Goal: Information Seeking & Learning: Learn about a topic

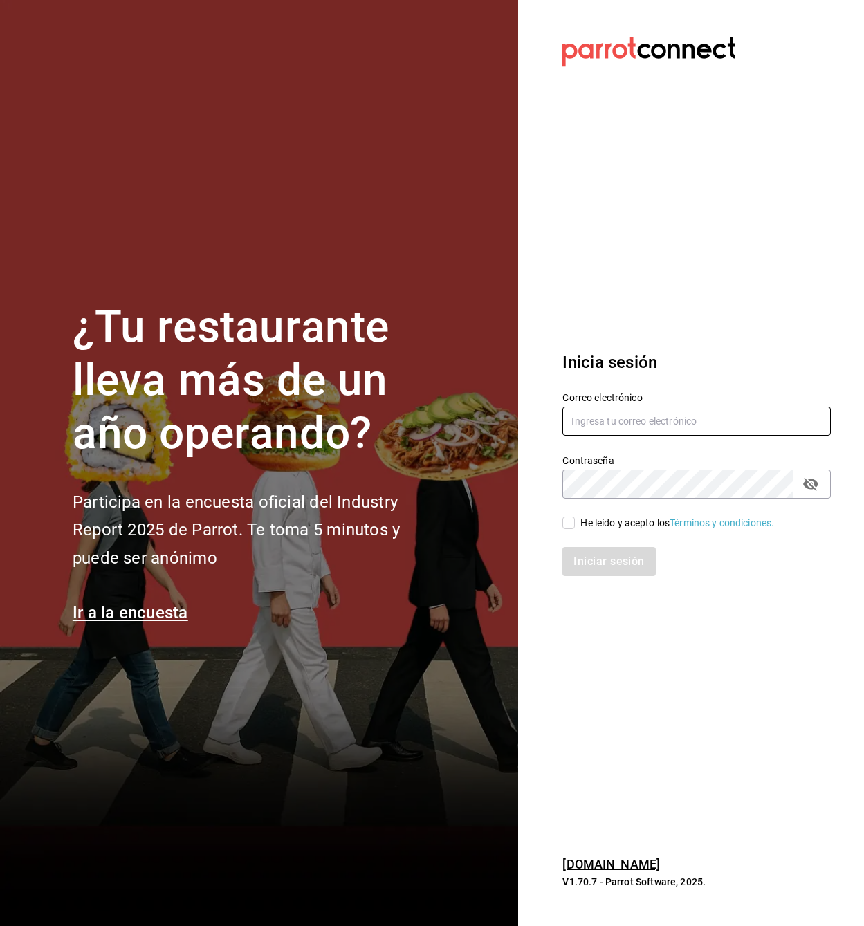
type input "[PERSON_NAME][EMAIL_ADDRESS][PERSON_NAME][DOMAIN_NAME]"
click at [560, 526] on div "He leído y acepto los Términos y condiciones." at bounding box center [688, 515] width 285 height 32
click at [572, 516] on label "He leído y acepto los Términos y condiciones." at bounding box center [668, 523] width 212 height 15
click at [572, 517] on input "He leído y acepto los Términos y condiciones." at bounding box center [568, 523] width 12 height 12
checkbox input "true"
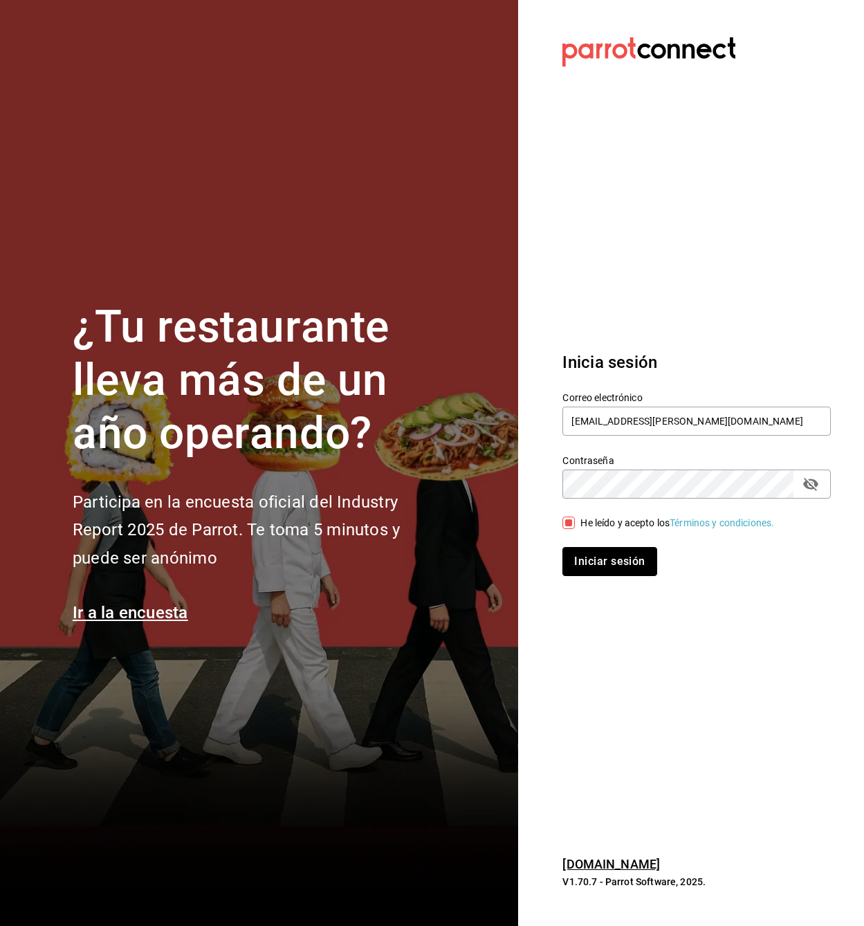
click at [600, 565] on button "Iniciar sesión" at bounding box center [609, 561] width 94 height 29
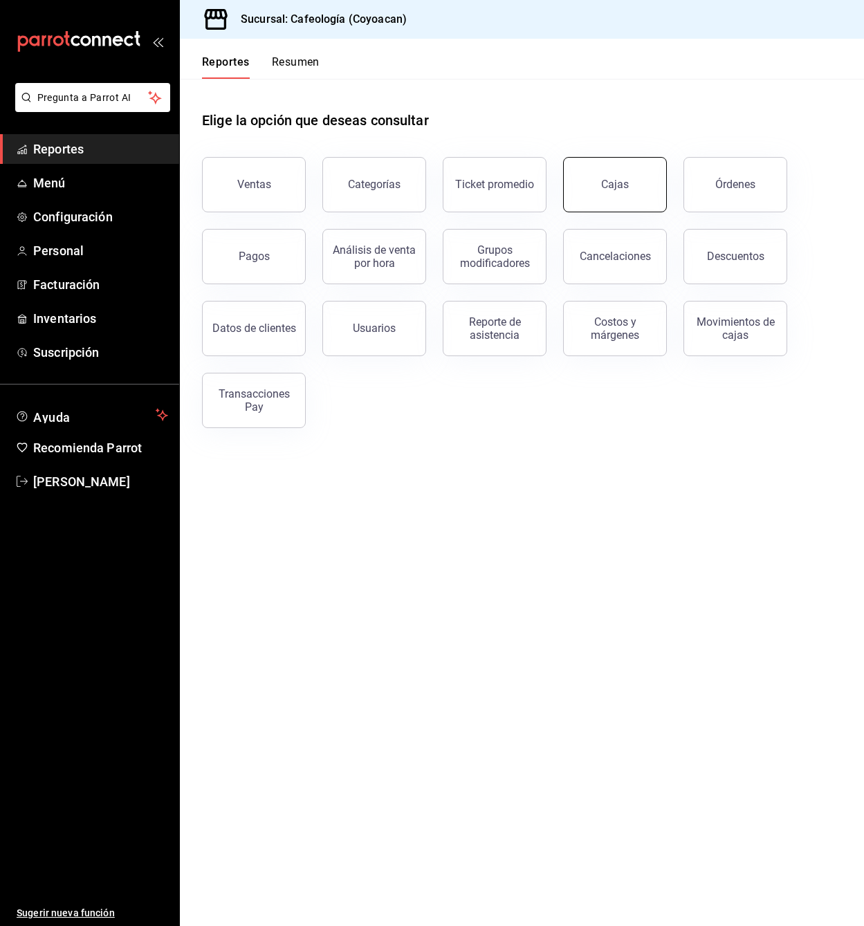
click at [625, 192] on div "Cajas" at bounding box center [615, 184] width 28 height 17
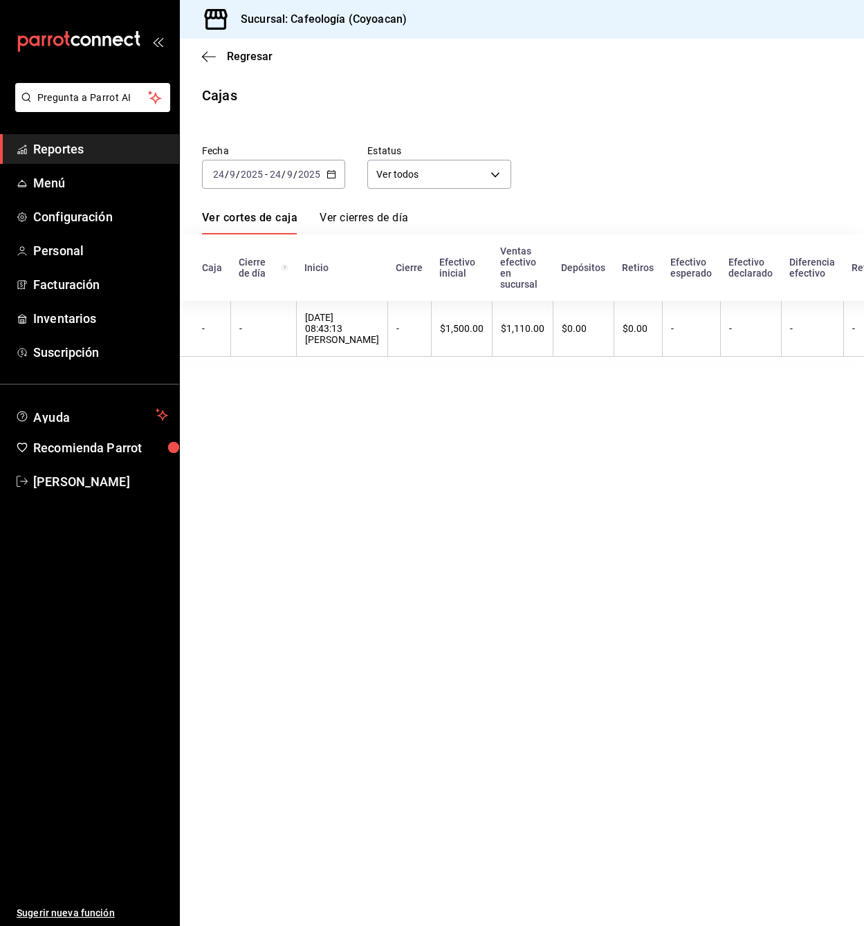
click at [331, 174] on icon "button" at bounding box center [332, 174] width 10 height 10
click at [253, 309] on span "Mes actual" at bounding box center [267, 309] width 107 height 15
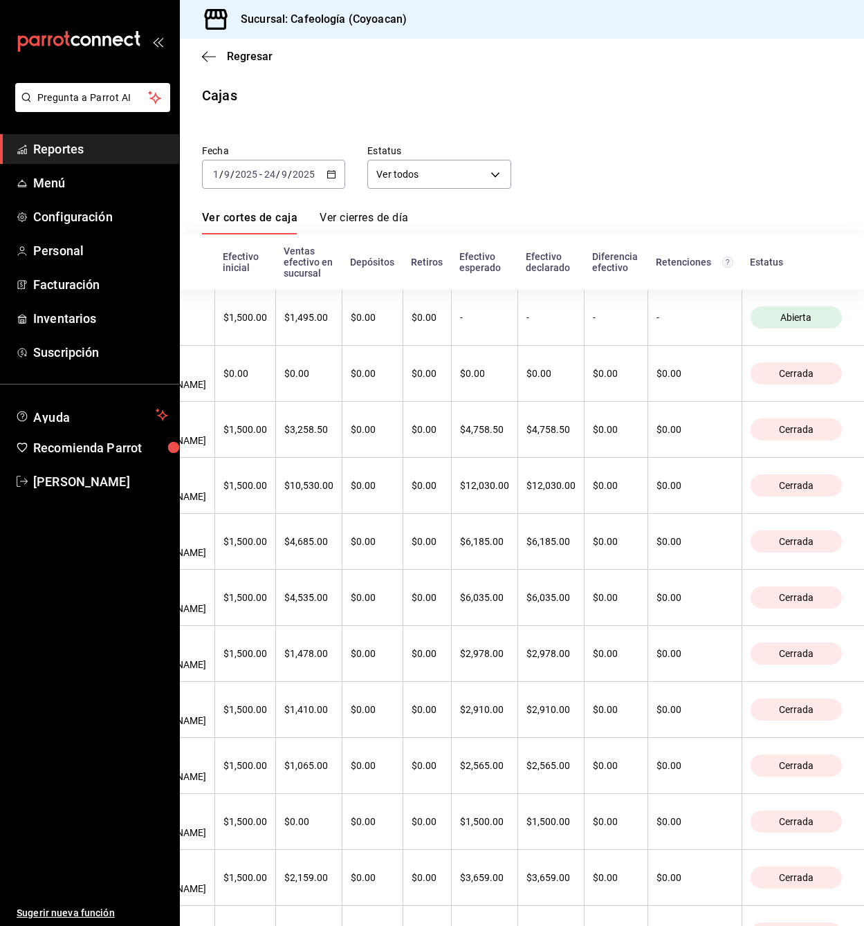
click at [381, 222] on link "Ver cierres de día" at bounding box center [364, 223] width 89 height 24
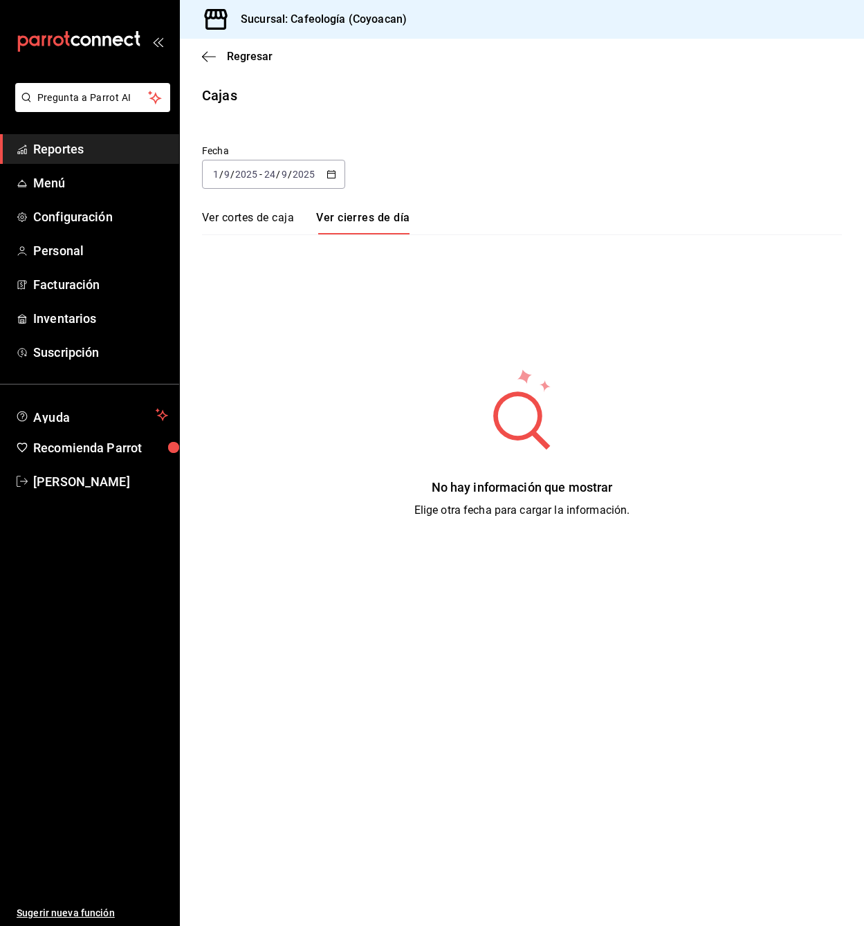
click at [262, 217] on link "Ver cortes de caja" at bounding box center [248, 223] width 92 height 24
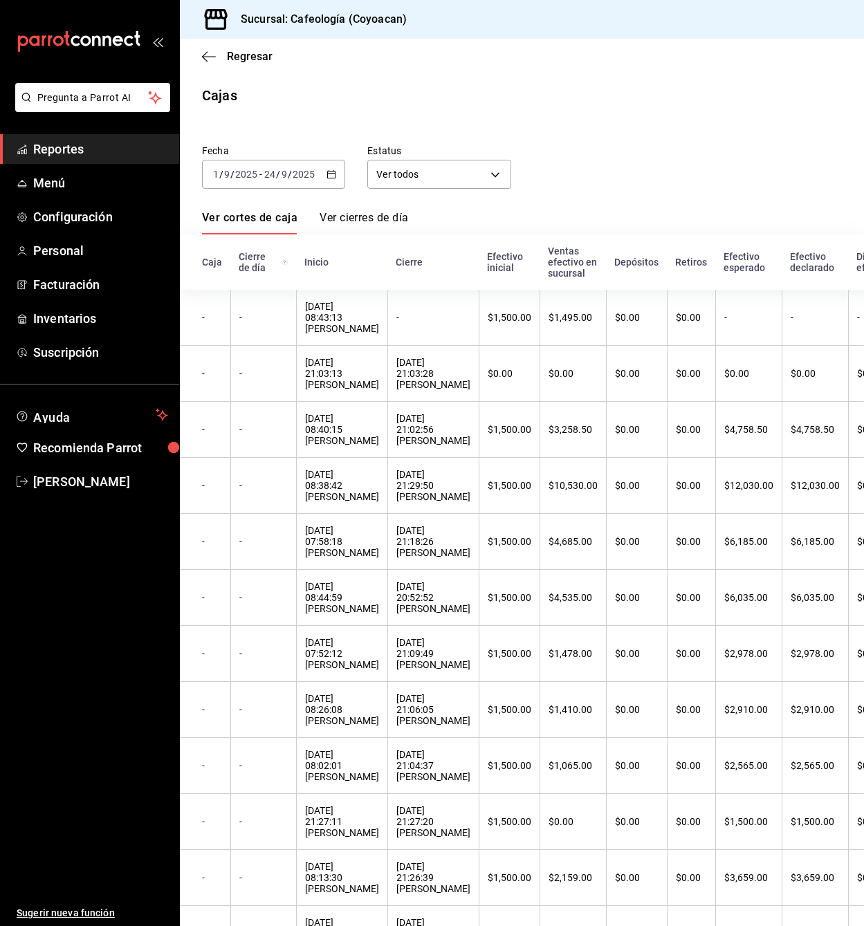
click at [352, 214] on link "Ver cierres de día" at bounding box center [364, 223] width 89 height 24
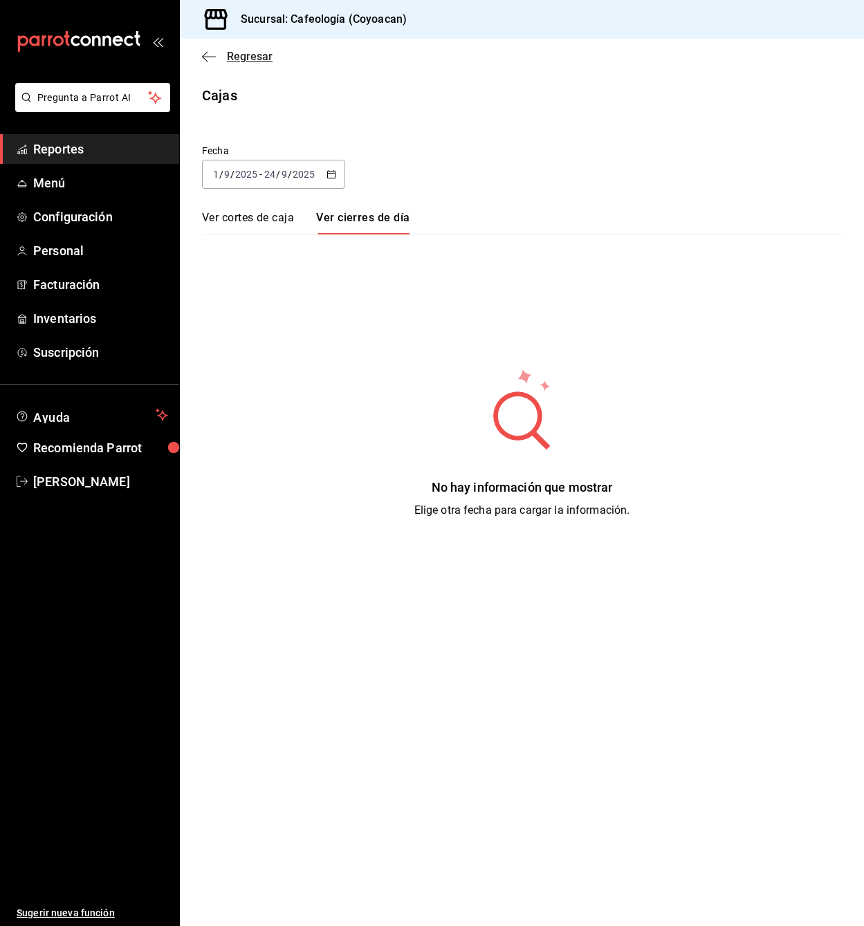
click at [205, 56] on icon "button" at bounding box center [209, 56] width 14 height 1
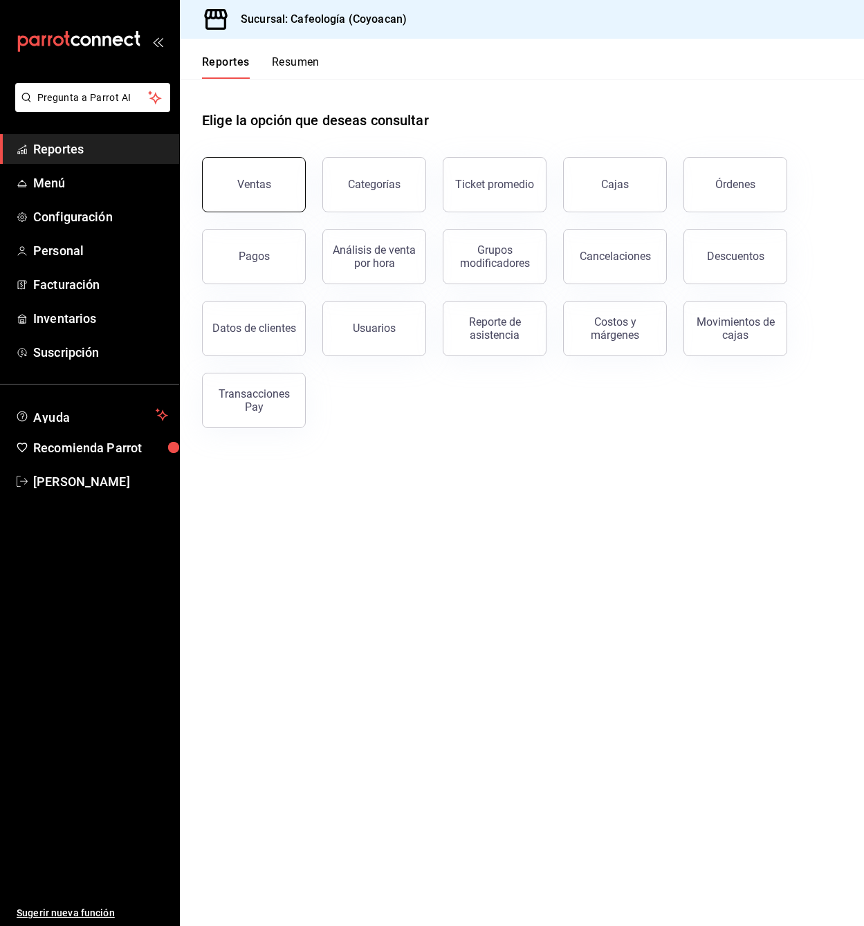
click at [229, 202] on button "Ventas" at bounding box center [254, 184] width 104 height 55
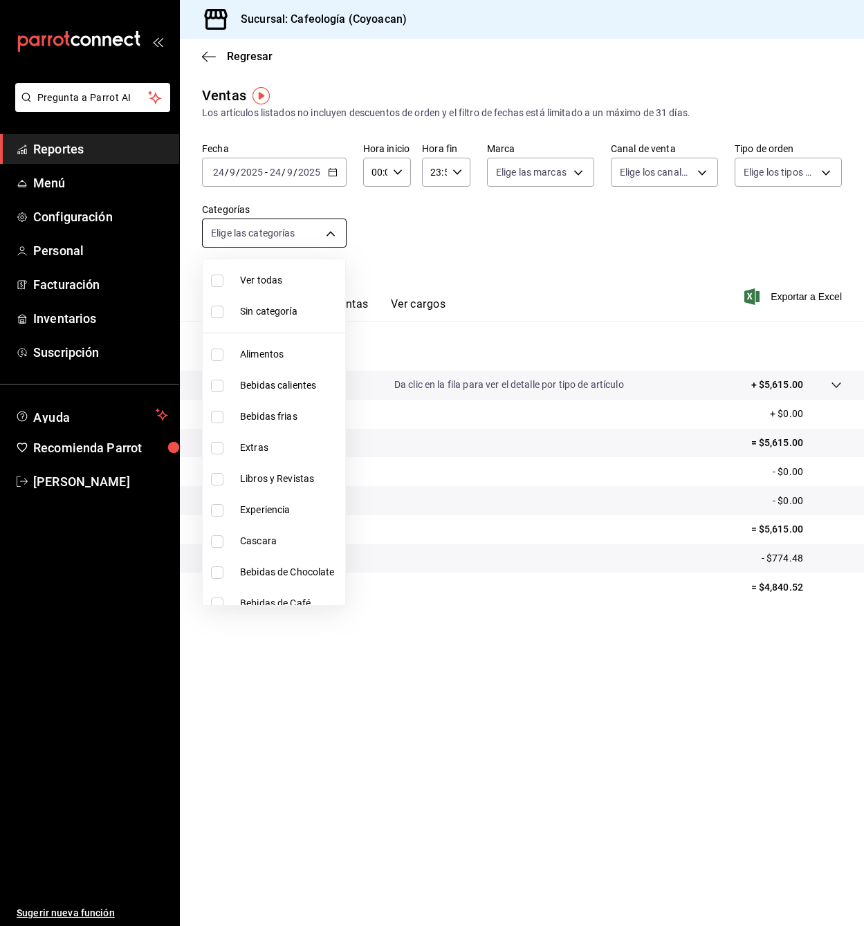
click at [333, 228] on body "Pregunta a Parrot AI Reportes Menú Configuración Personal Facturación Inventari…" at bounding box center [432, 463] width 864 height 926
click at [282, 272] on li "Ver todas" at bounding box center [274, 280] width 143 height 31
type input "11d8e808-af55-4e21-ba97-fee33d766b89,a9d9b025-0bd8-49b8-b7ca-3ffd024fb236,060f1…"
checkbox input "true"
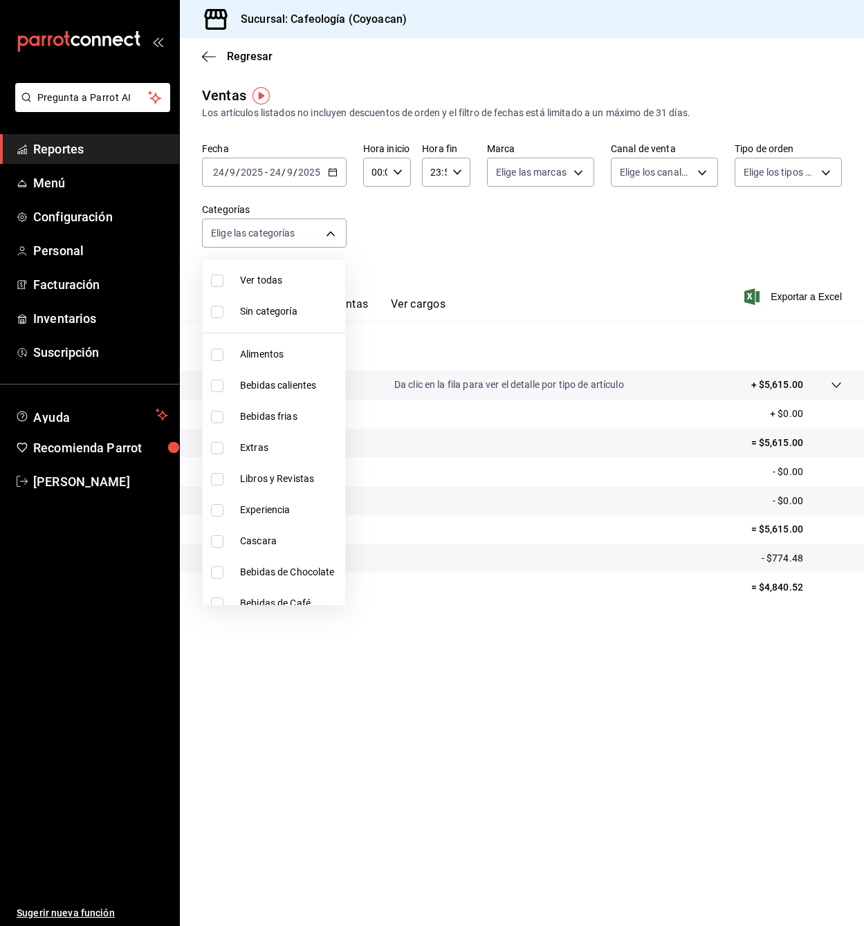
checkbox input "true"
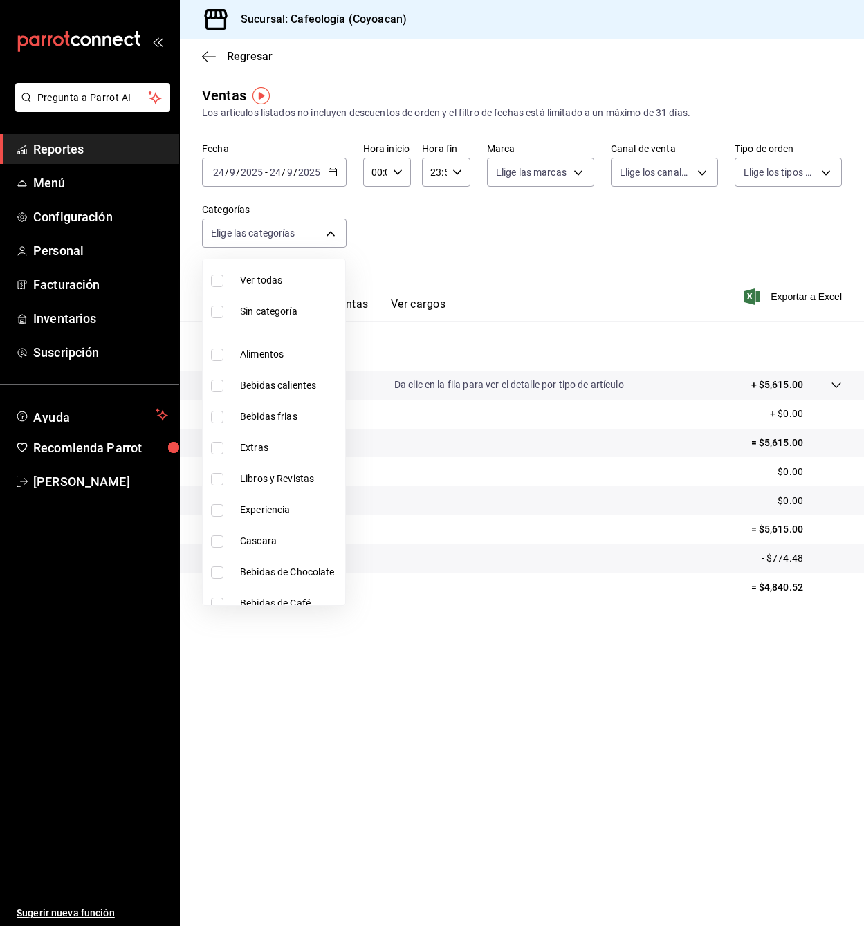
checkbox input "true"
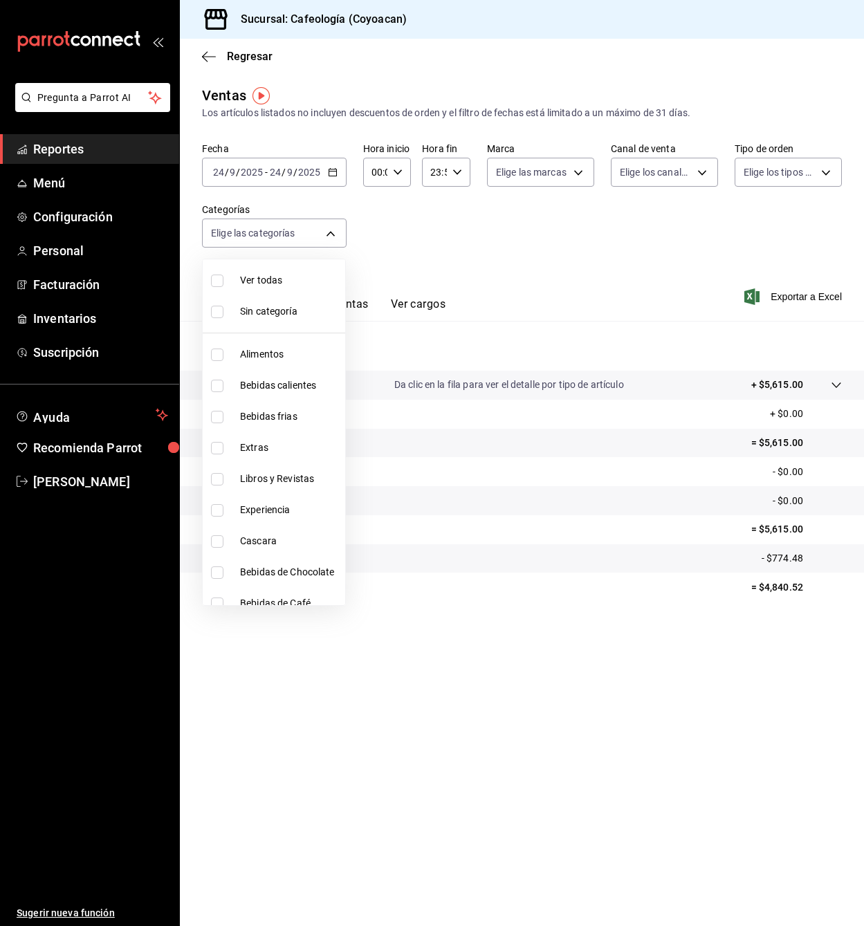
checkbox input "true"
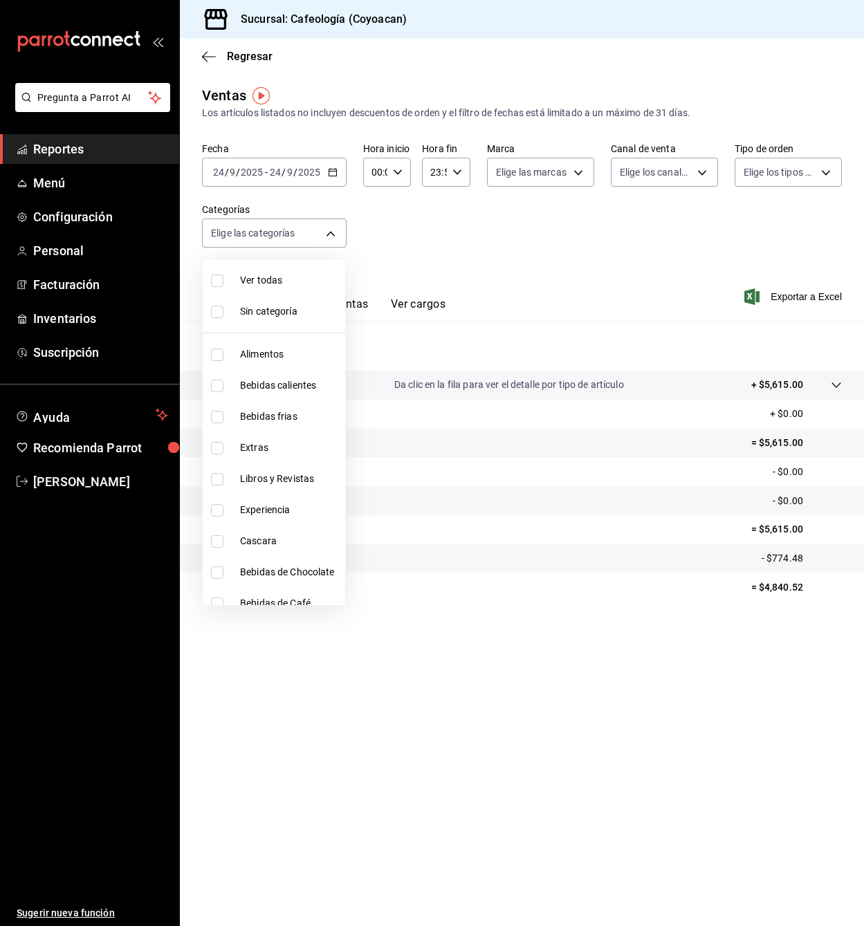
checkbox input "true"
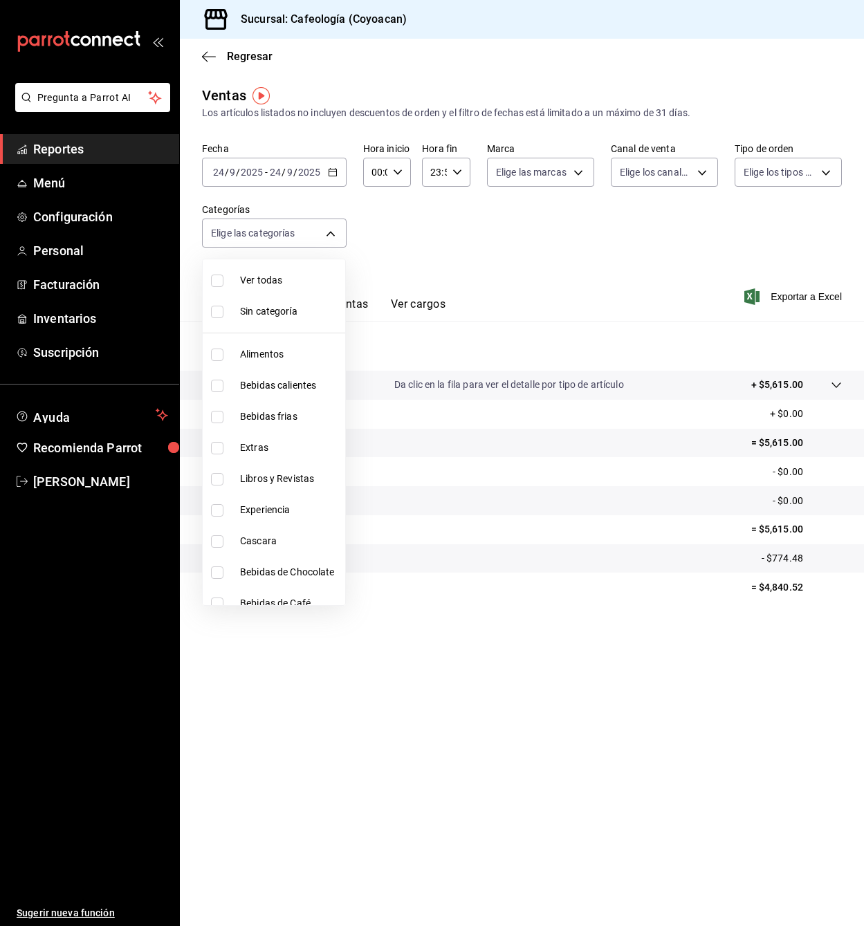
checkbox input "true"
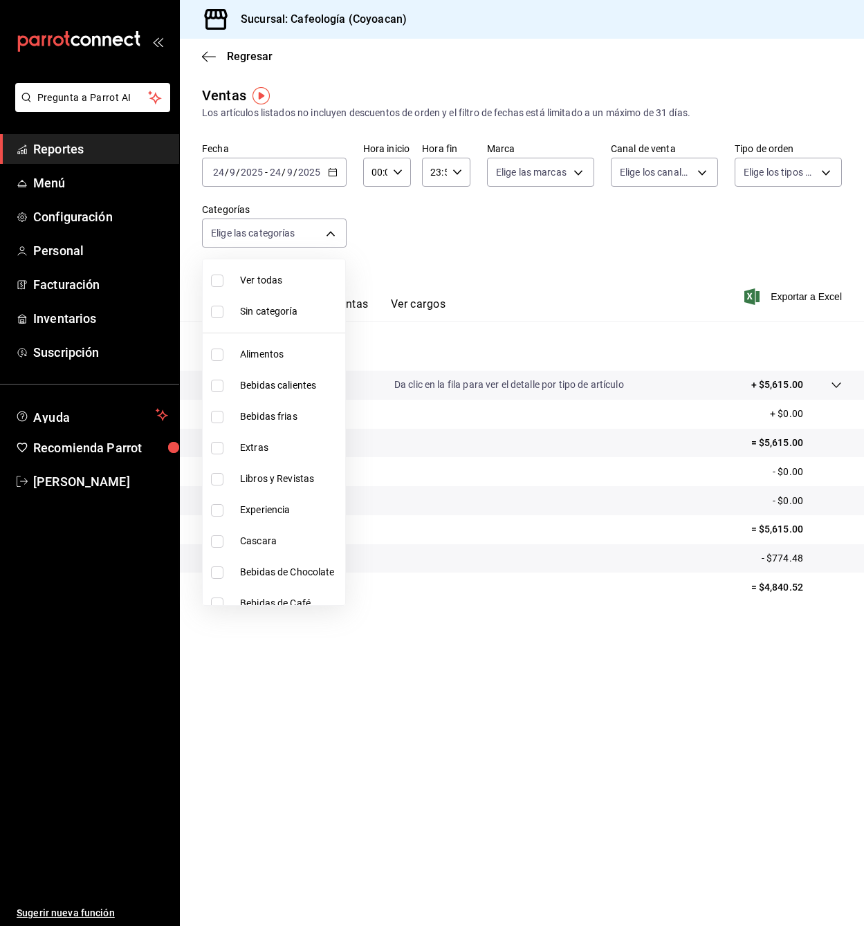
checkbox input "true"
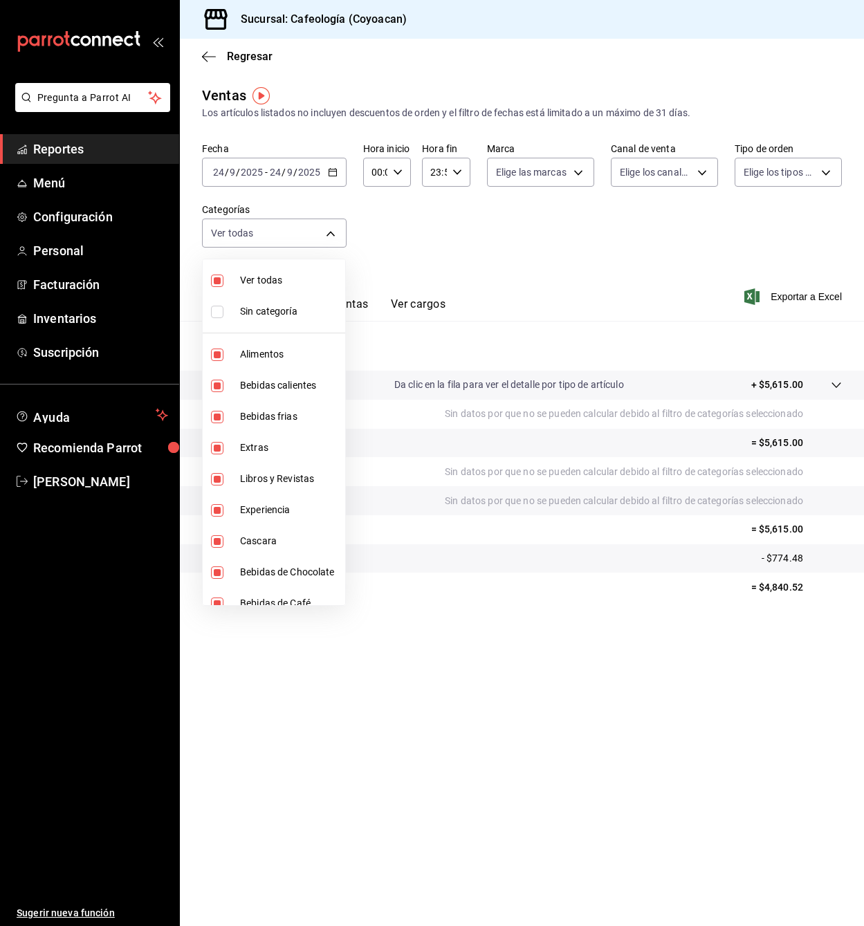
click at [327, 171] on div at bounding box center [432, 463] width 864 height 926
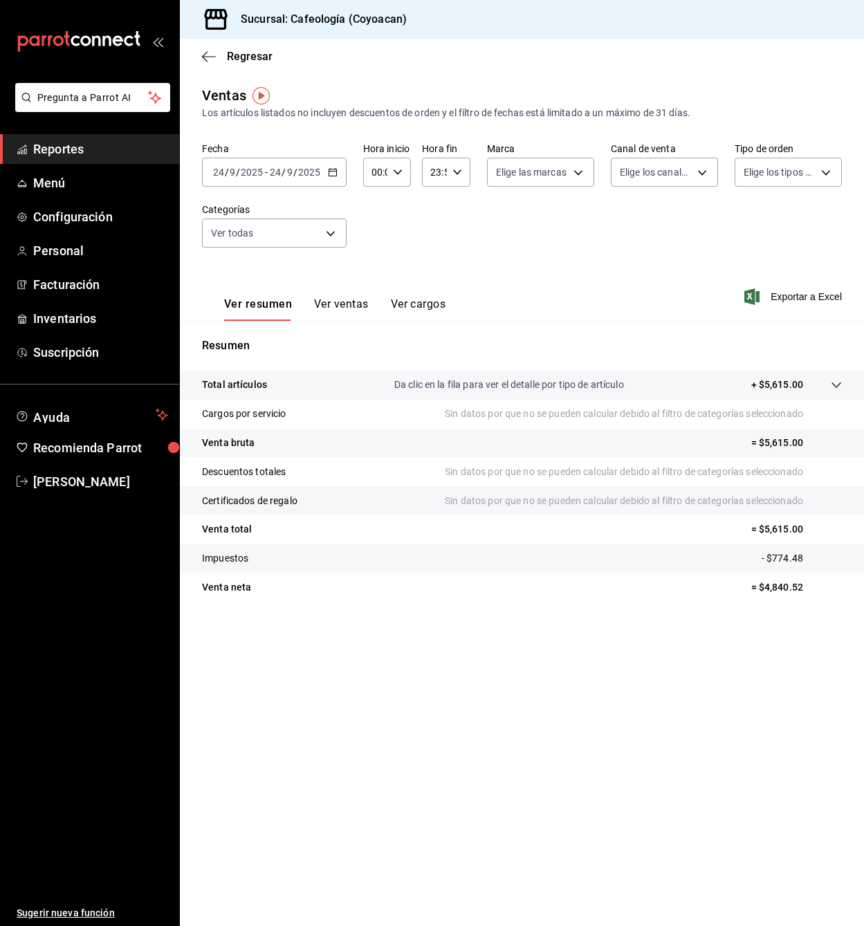
click at [328, 171] on icon "button" at bounding box center [333, 172] width 10 height 10
click at [258, 300] on li "Mes actual" at bounding box center [267, 307] width 129 height 31
click at [346, 306] on button "Ver ventas" at bounding box center [341, 309] width 55 height 24
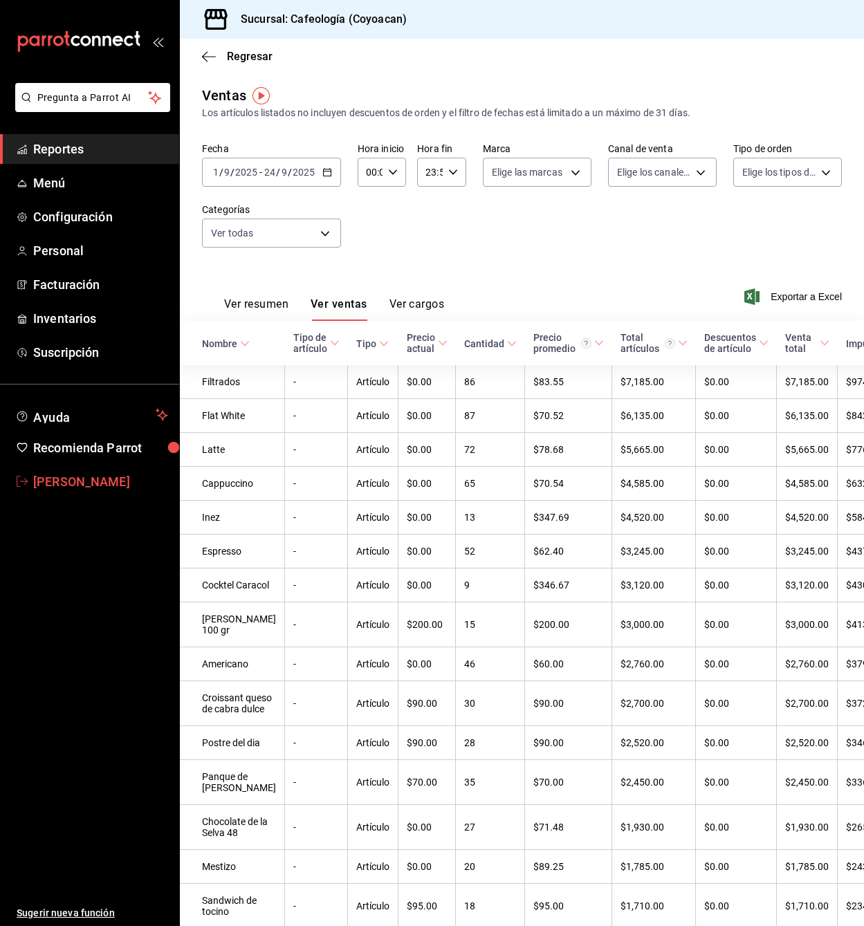
click at [75, 485] on span "[PERSON_NAME]" at bounding box center [100, 482] width 135 height 19
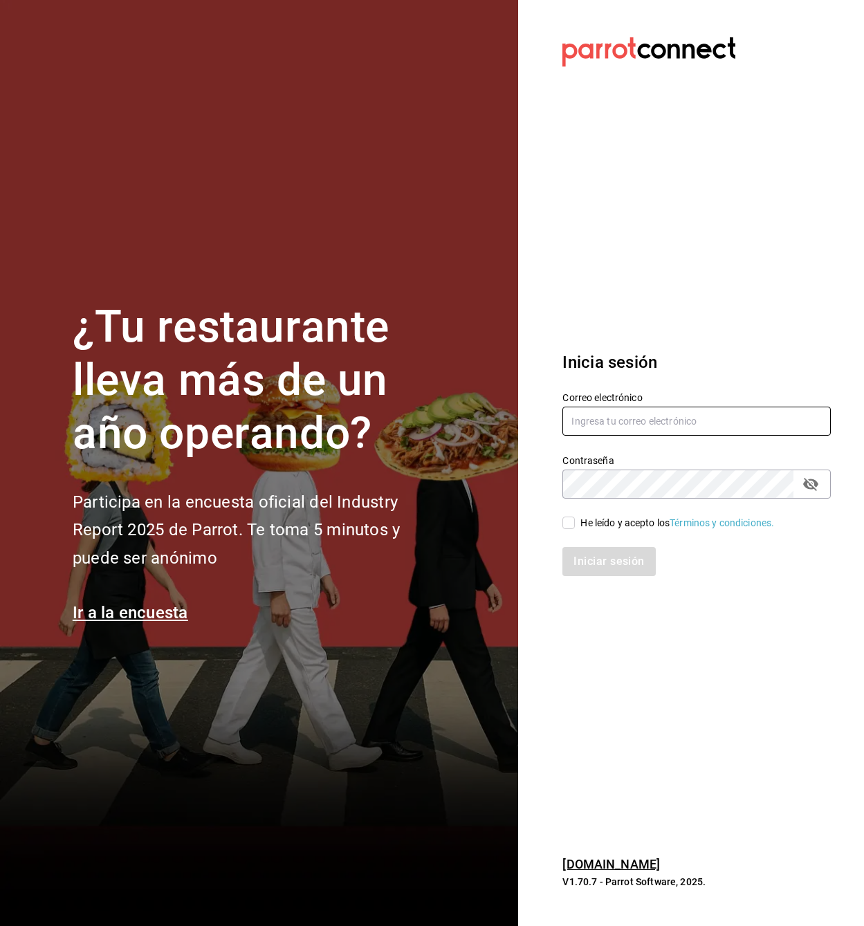
type input "[PERSON_NAME][EMAIL_ADDRESS][PERSON_NAME][DOMAIN_NAME]"
